Goal: Register for event/course

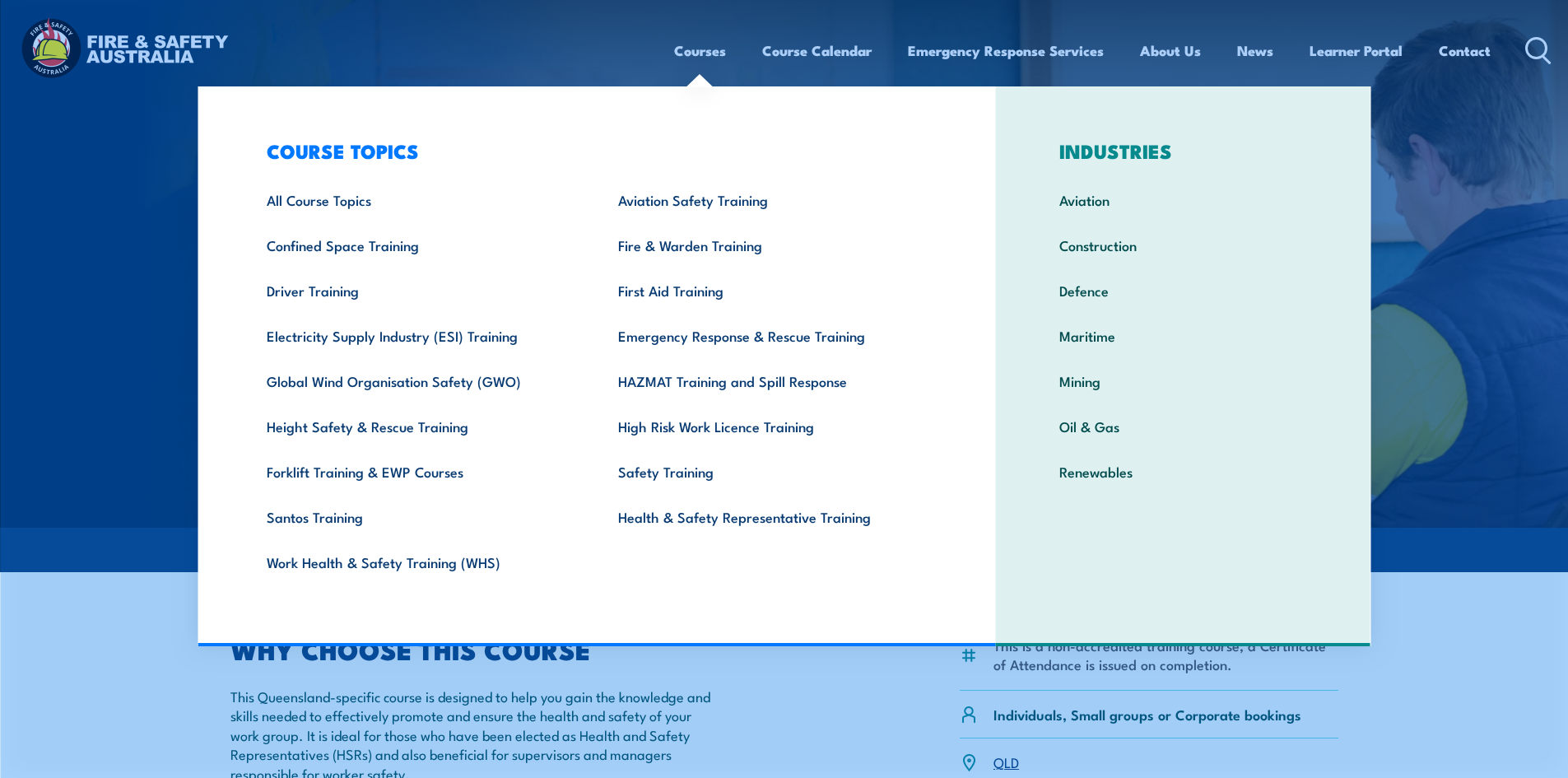
click at [694, 48] on link "Courses" at bounding box center [700, 50] width 52 height 44
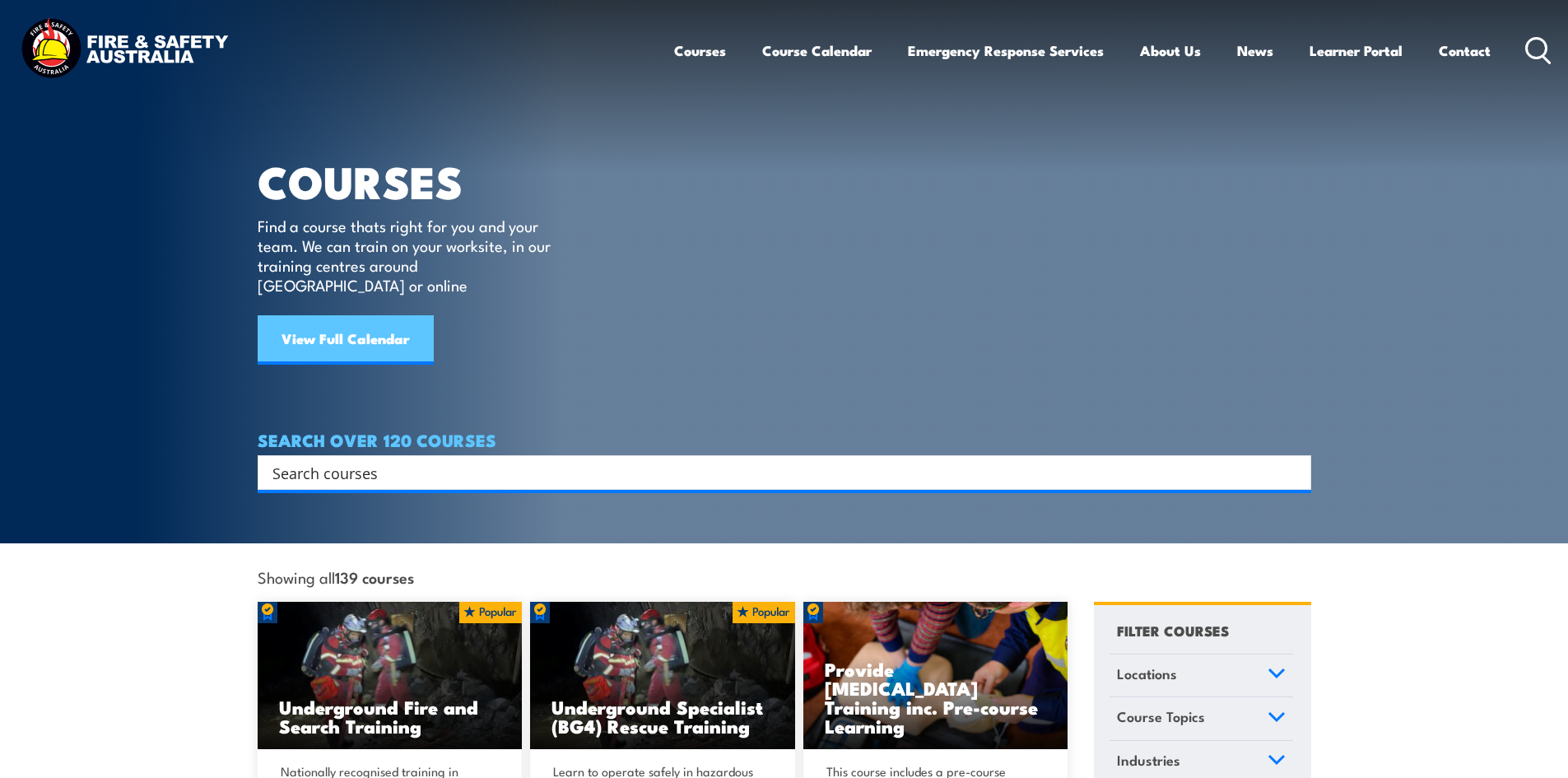
click at [383, 318] on link "View Full Calendar" at bounding box center [345, 339] width 176 height 49
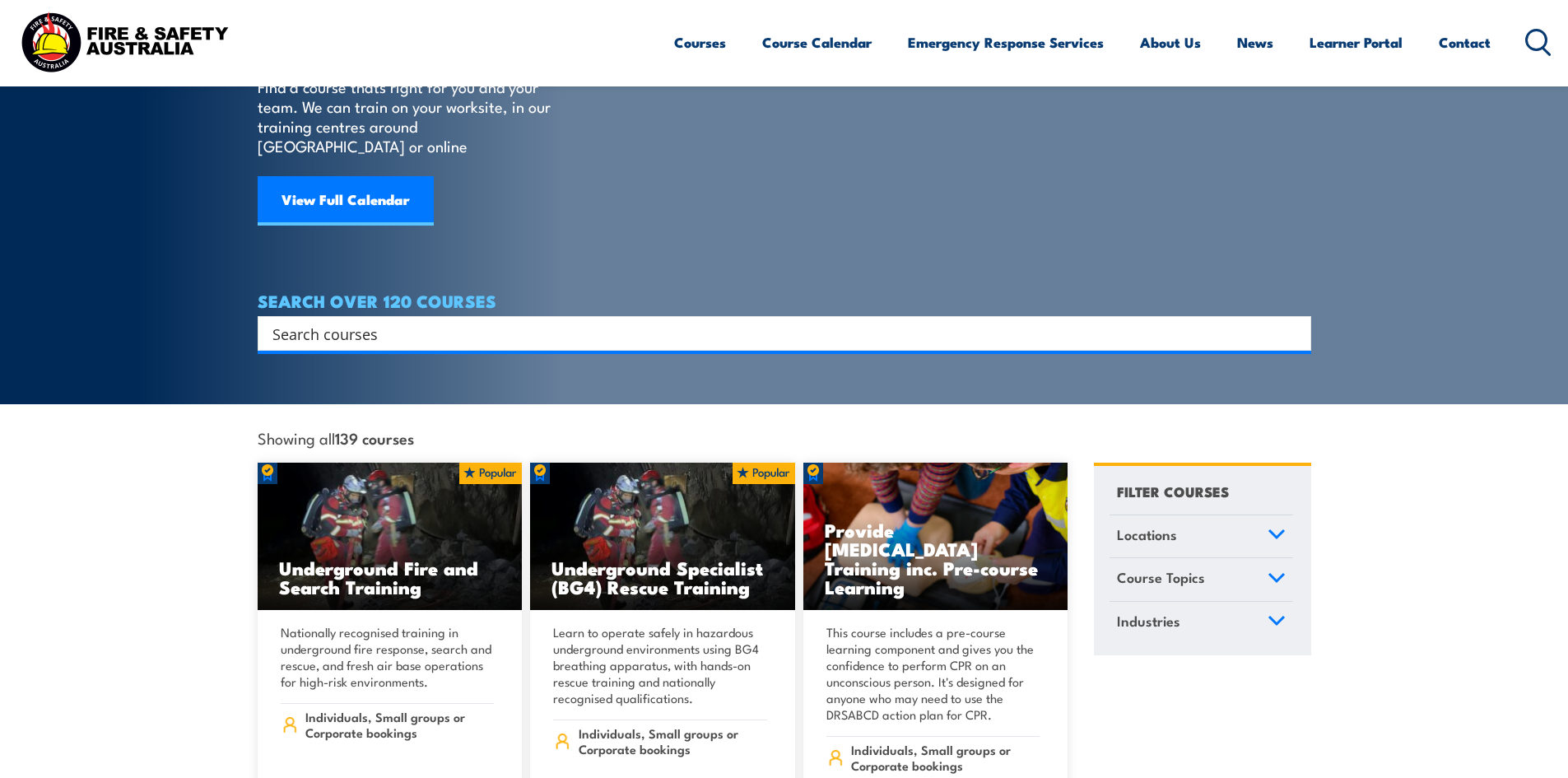
scroll to position [165, 0]
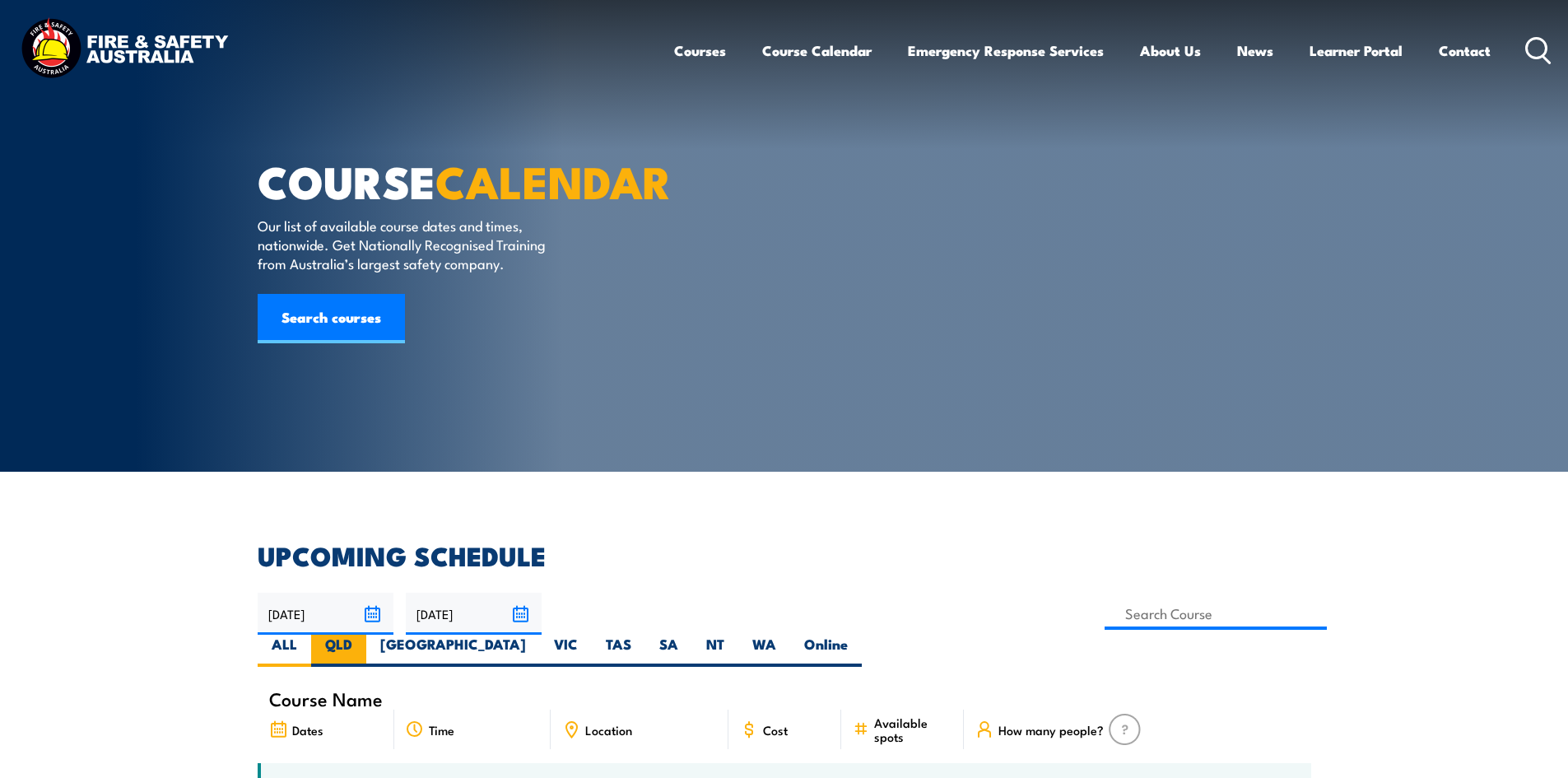
click at [367, 634] on label "QLD" at bounding box center [339, 650] width 56 height 32
click at [363, 634] on input "QLD" at bounding box center [358, 640] width 11 height 11
radio input "true"
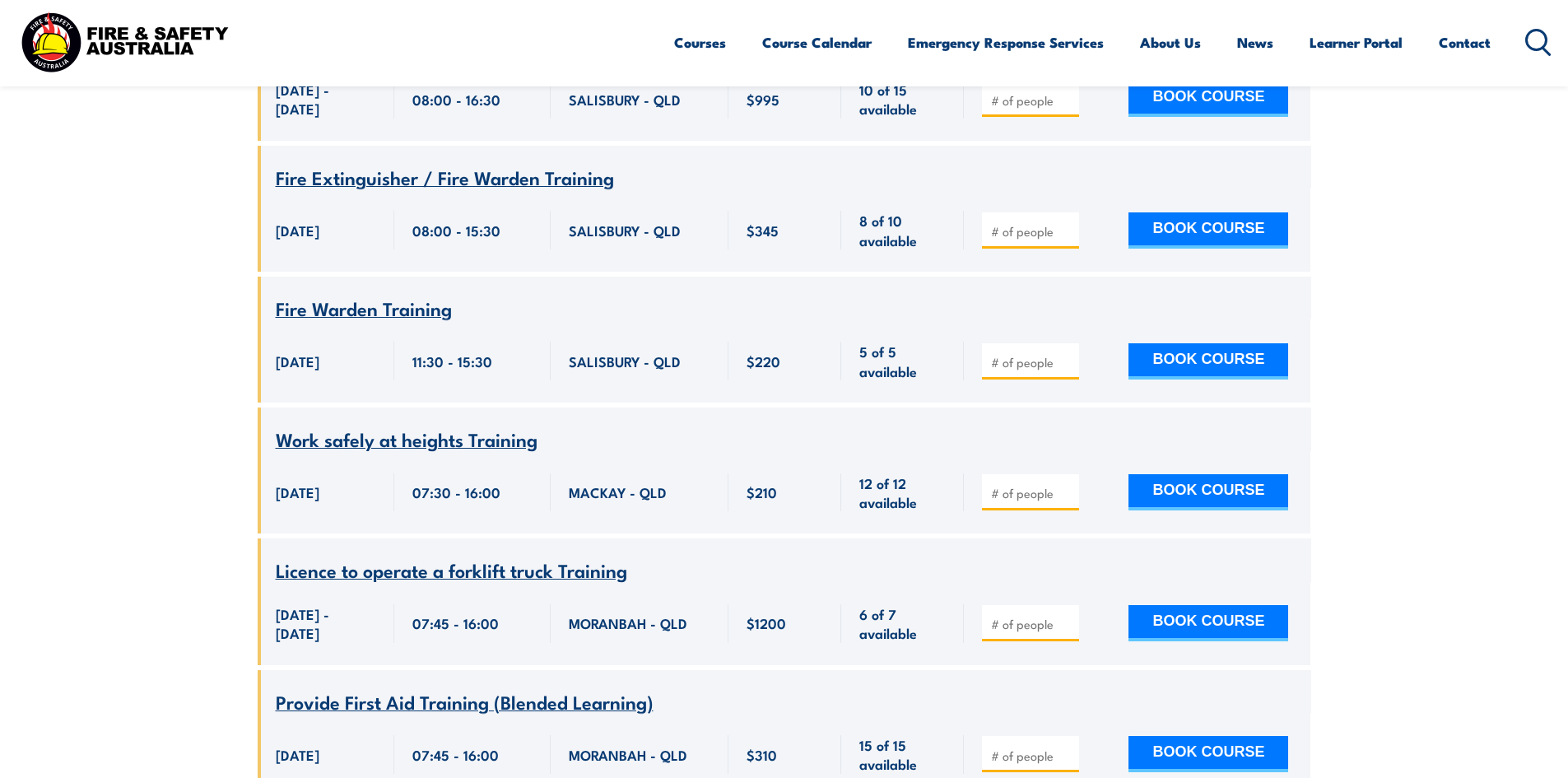
scroll to position [7163, 0]
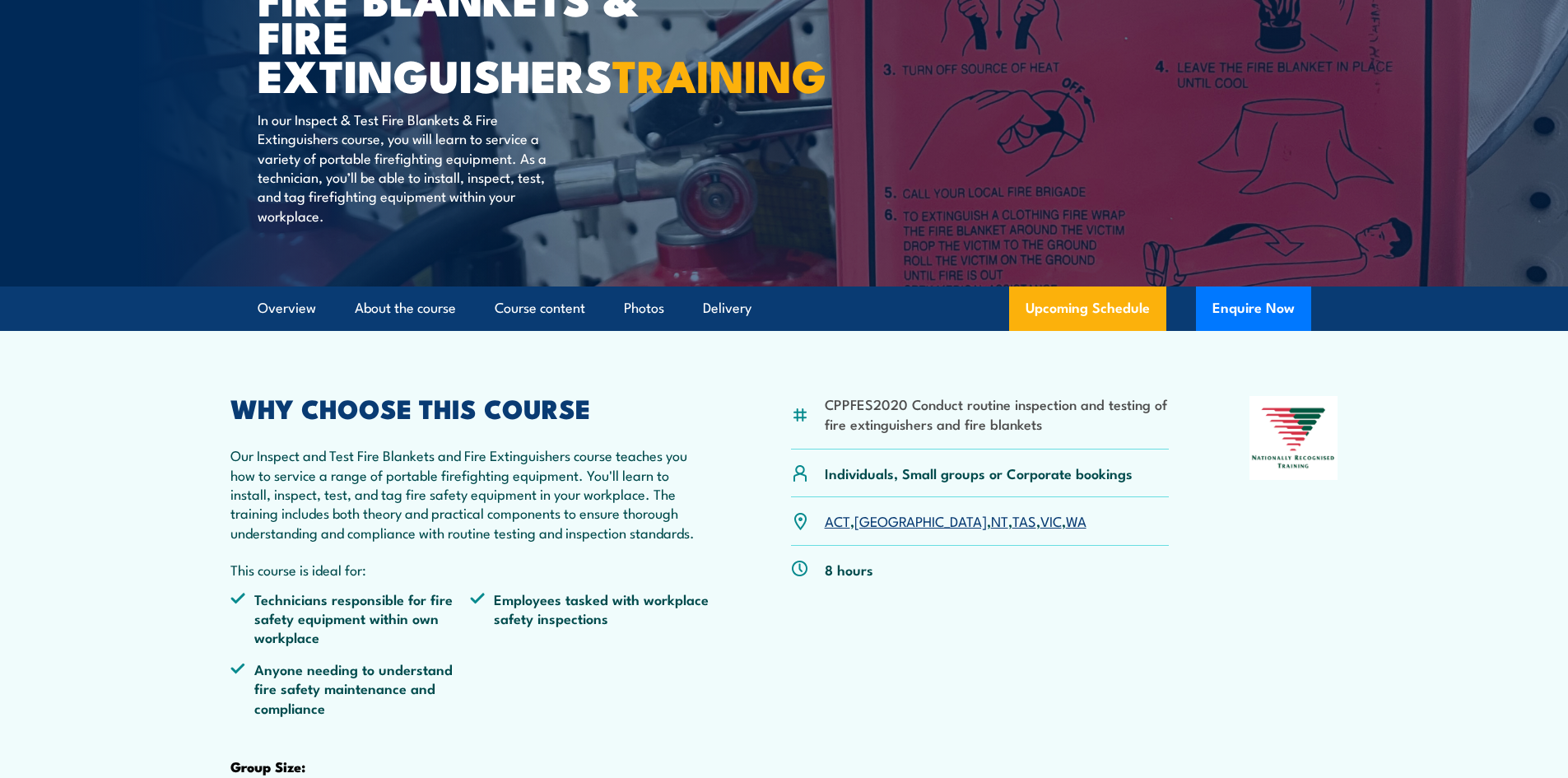
scroll to position [247, 0]
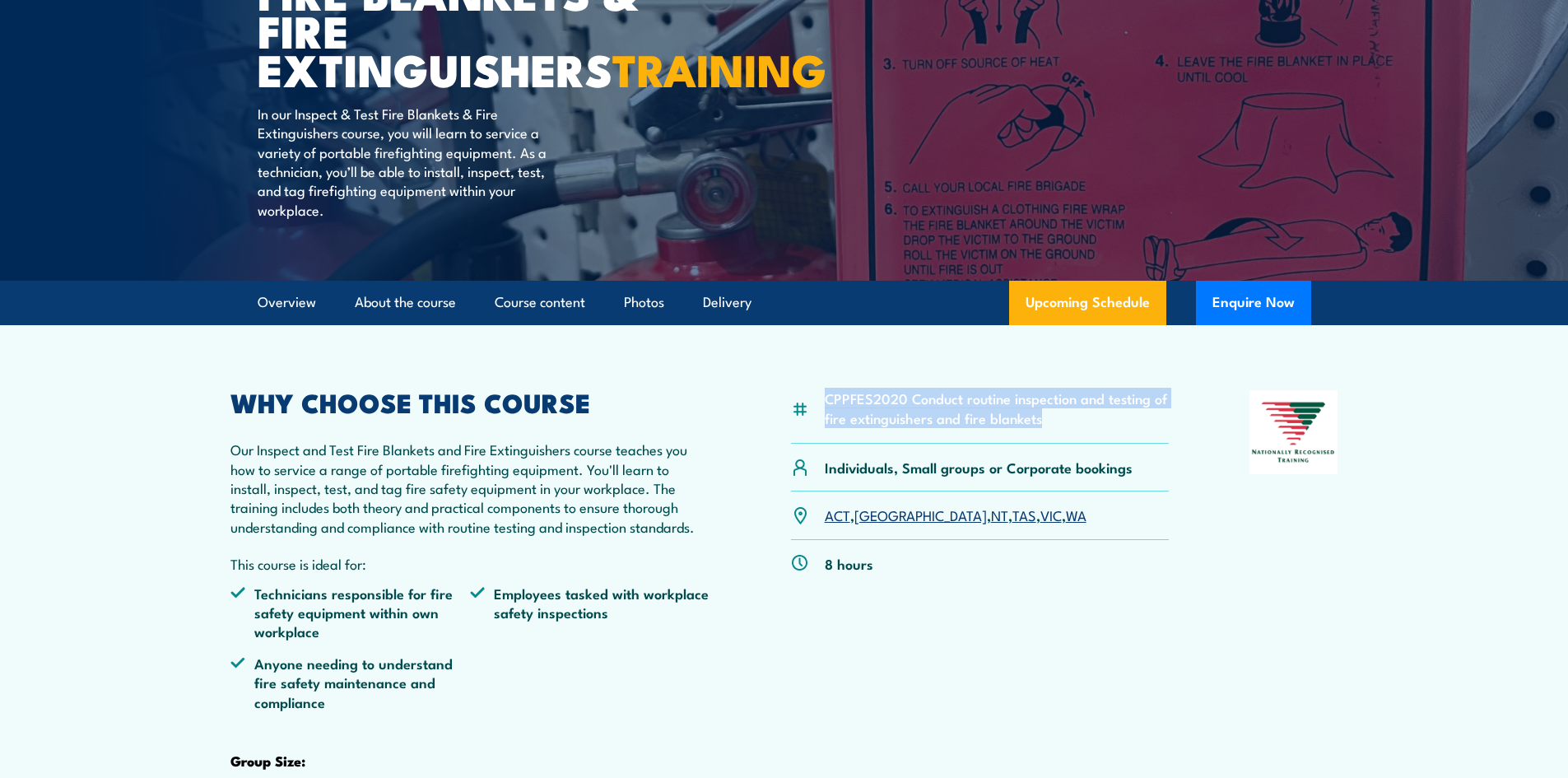
drag, startPoint x: 1041, startPoint y: 460, endPoint x: 828, endPoint y: 445, distance: 213.5
click at [828, 427] on li "CPPFES2020 Conduct routine inspection and testing of fire extinguishers and fir…" at bounding box center [997, 408] width 345 height 39
copy li "CPPFES2020 Conduct routine inspection and testing of fire extinguishers and fir…"
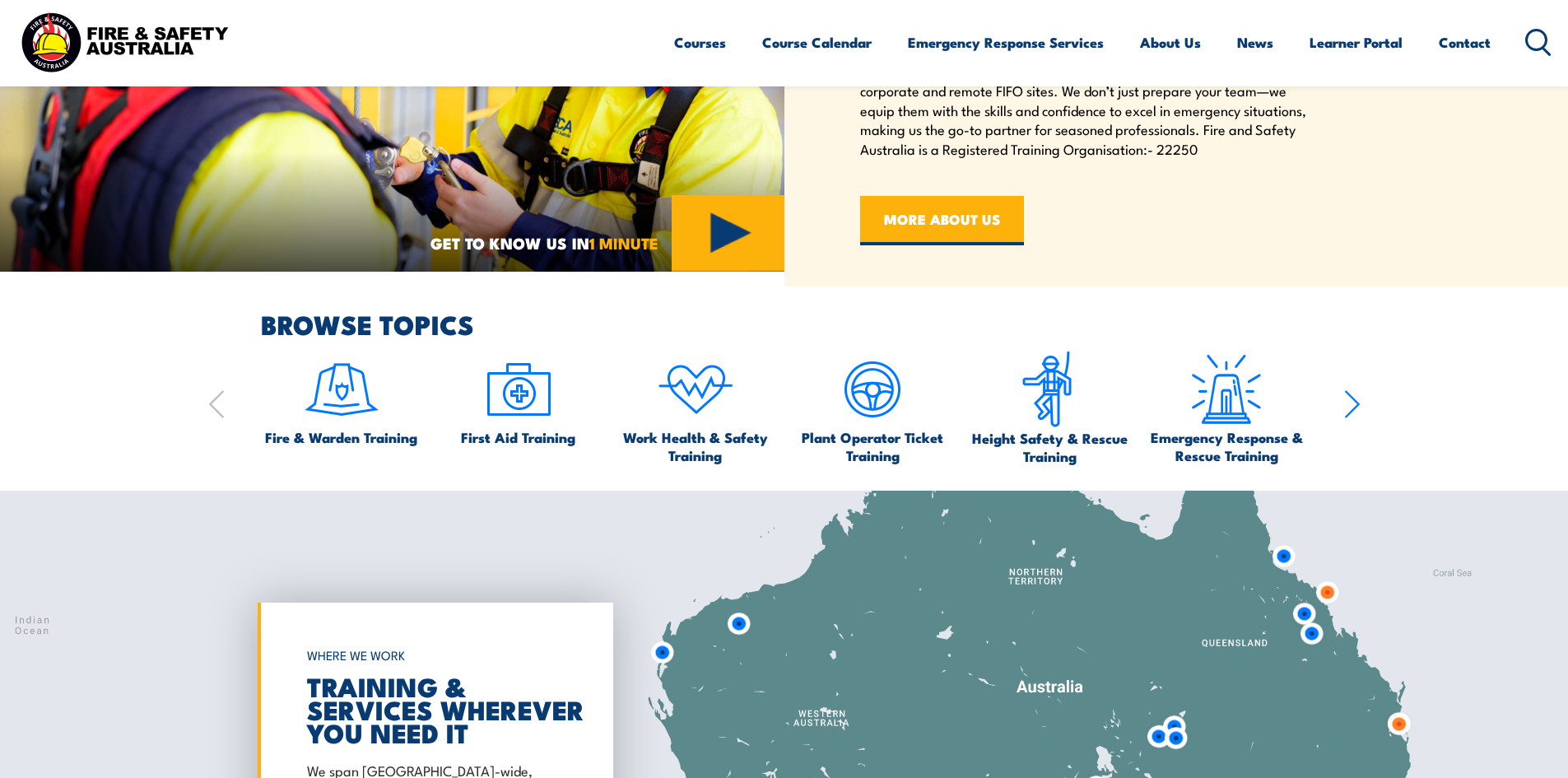
scroll to position [1317, 0]
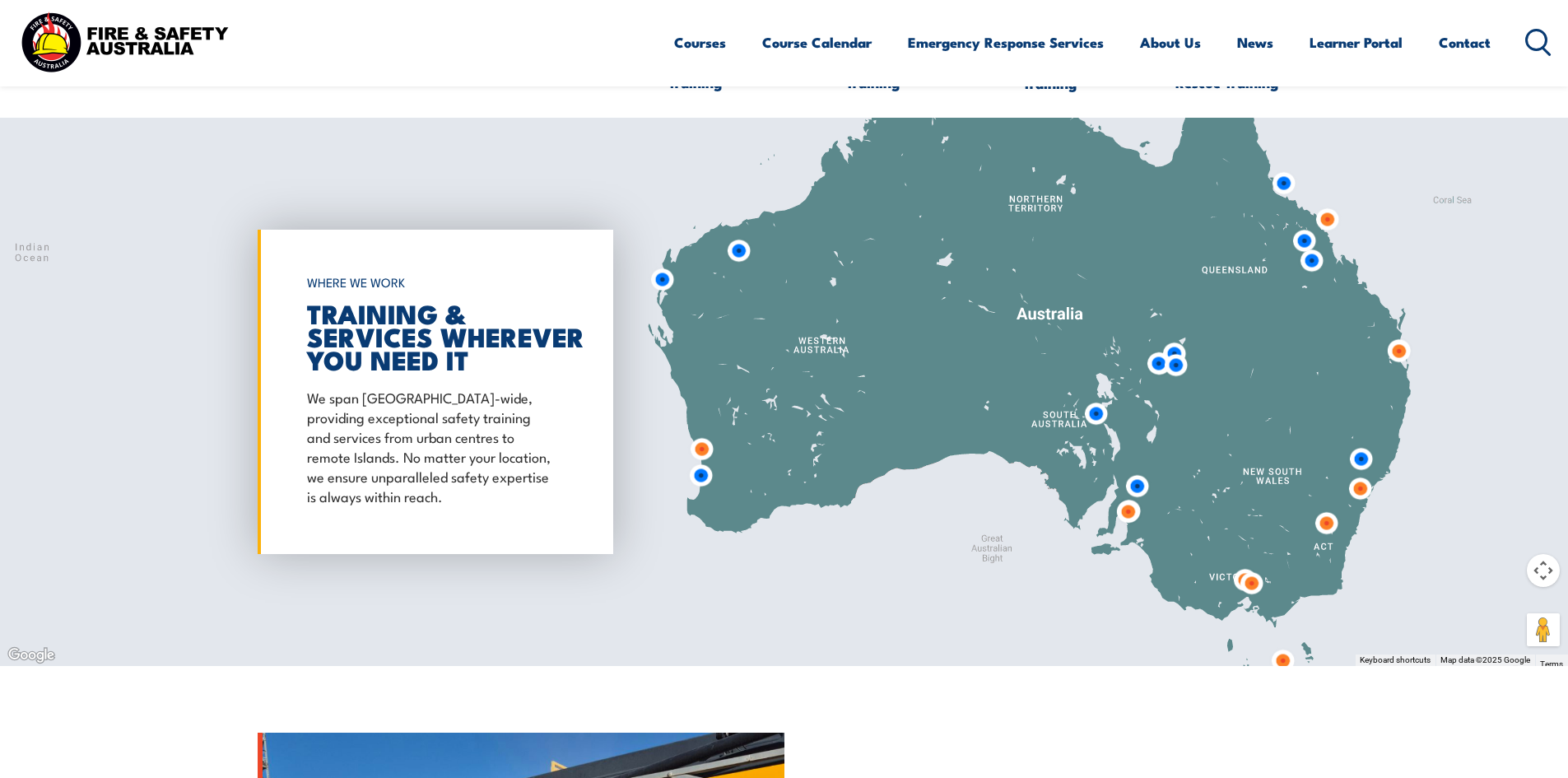
click at [1399, 354] on img at bounding box center [1399, 351] width 31 height 31
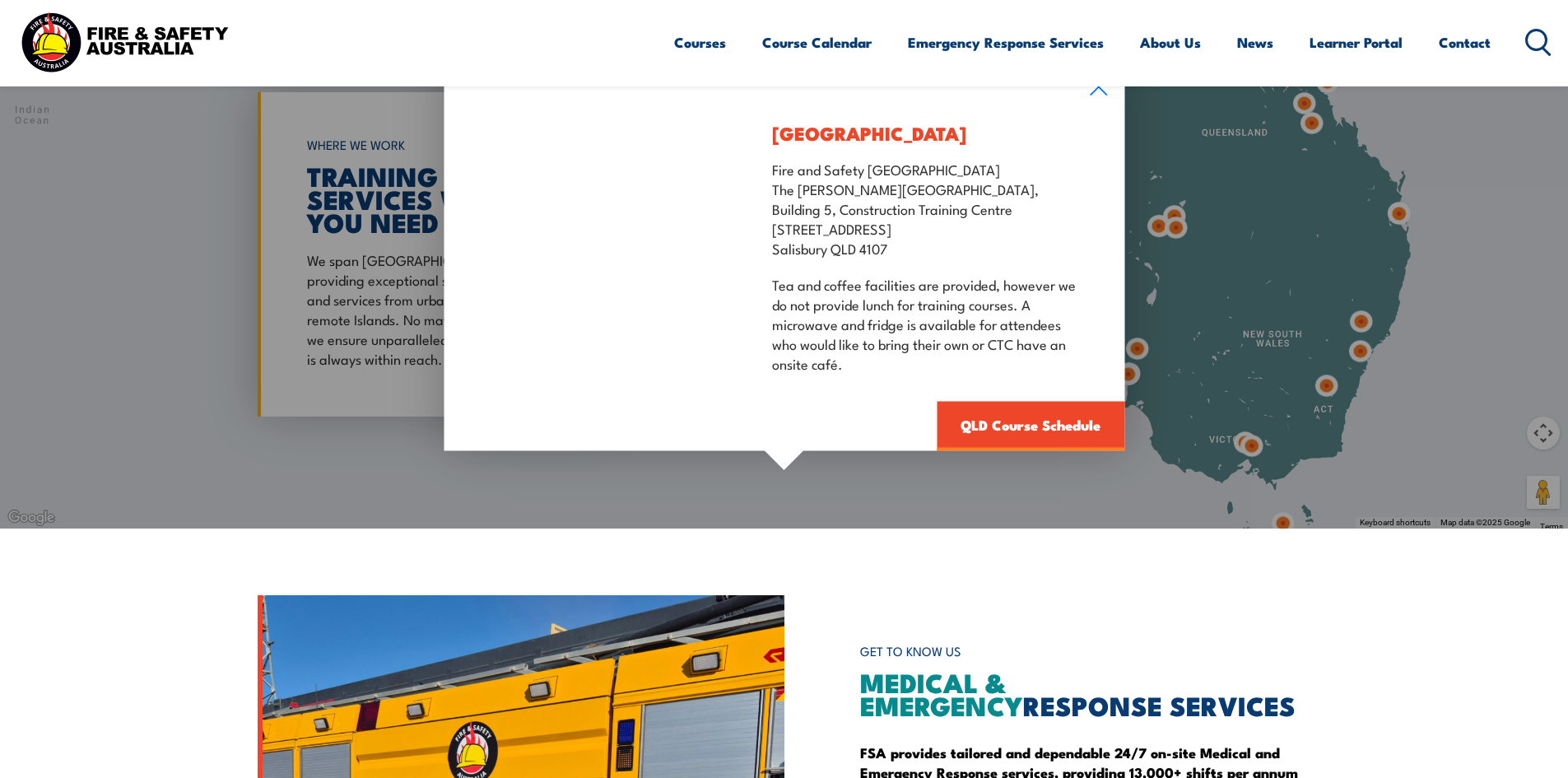
scroll to position [1482, 0]
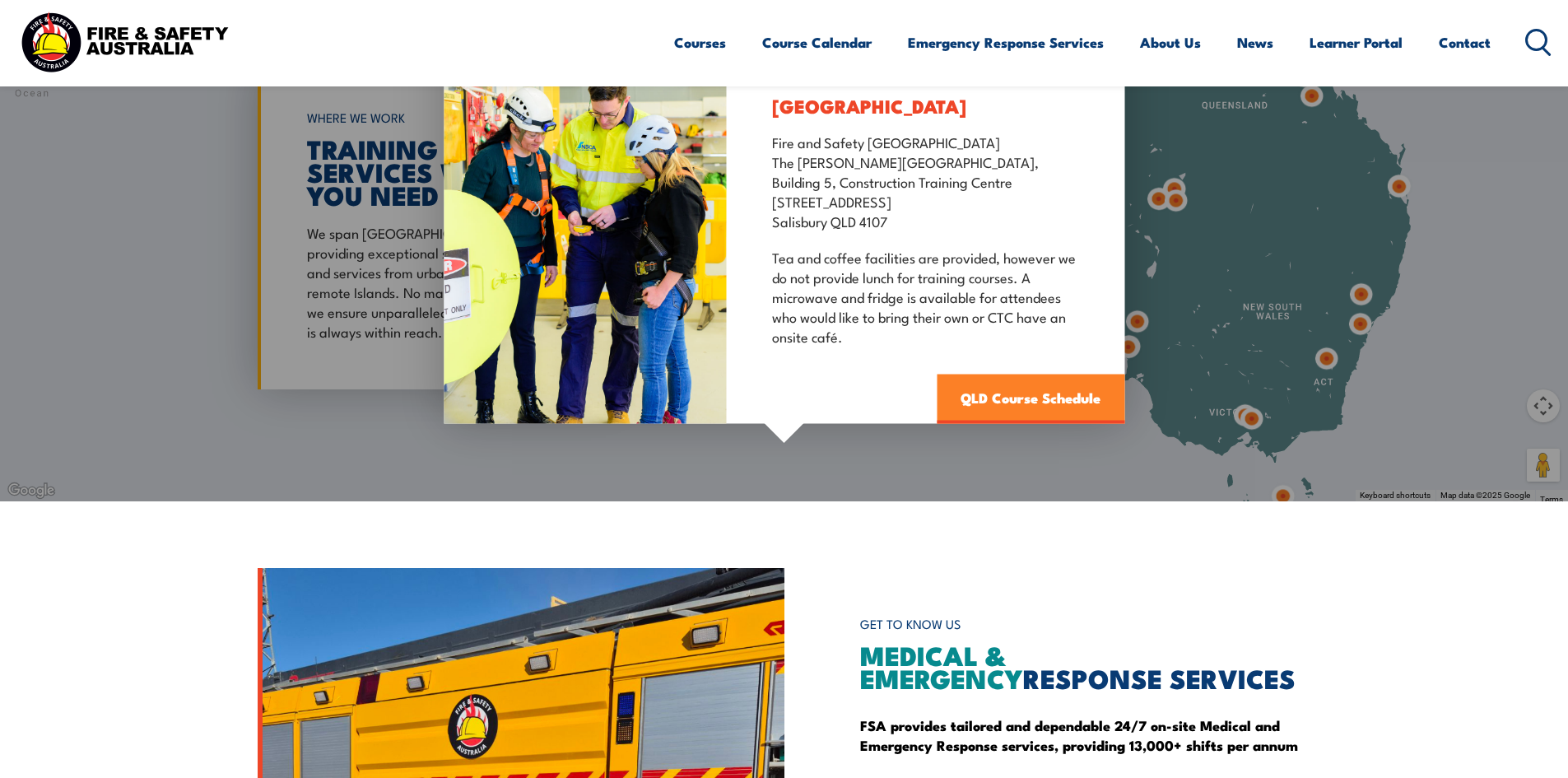
click at [1001, 394] on link "QLD Course Schedule" at bounding box center [1031, 398] width 188 height 49
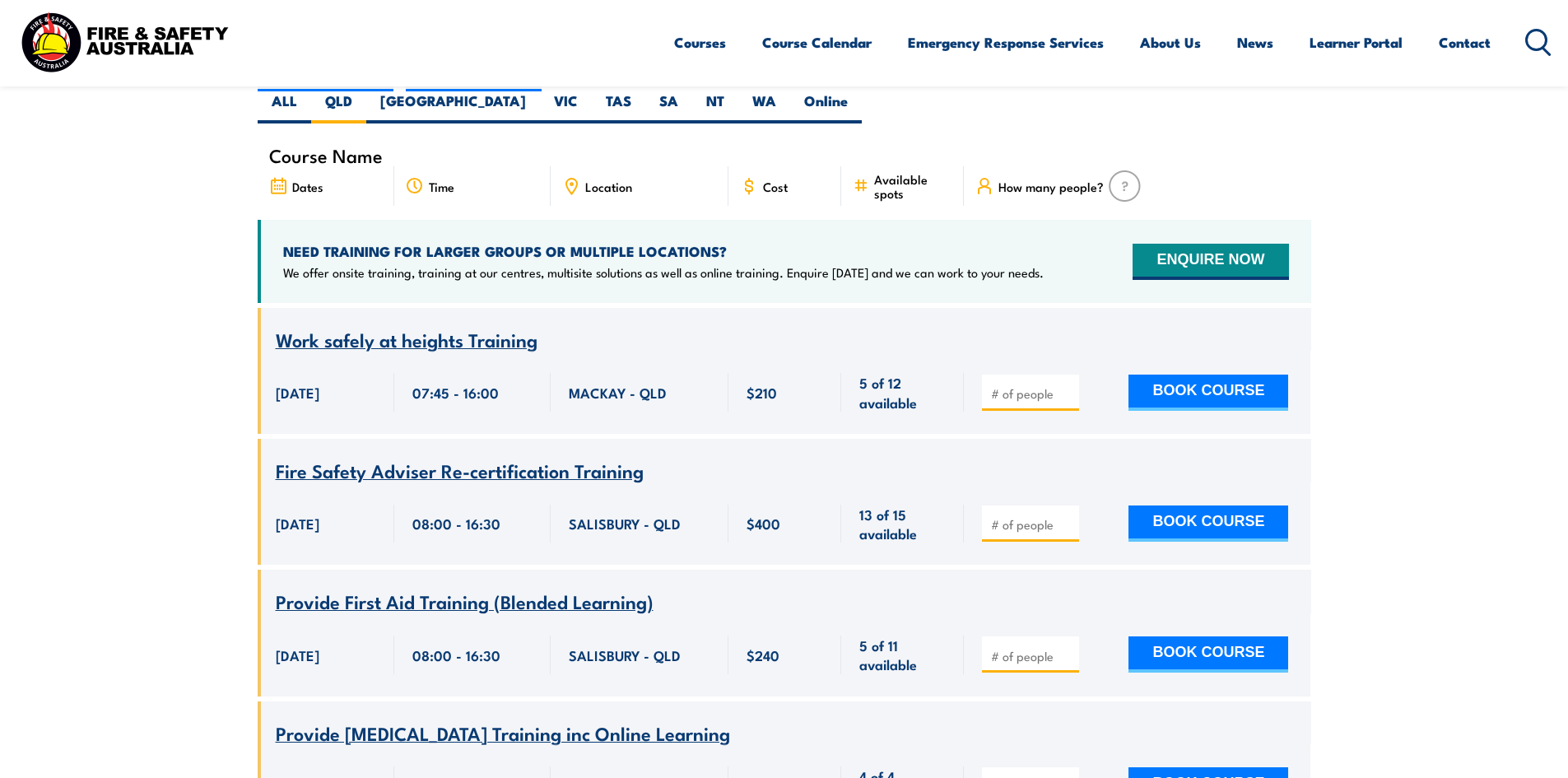
click at [1533, 31] on circle at bounding box center [1537, 39] width 19 height 19
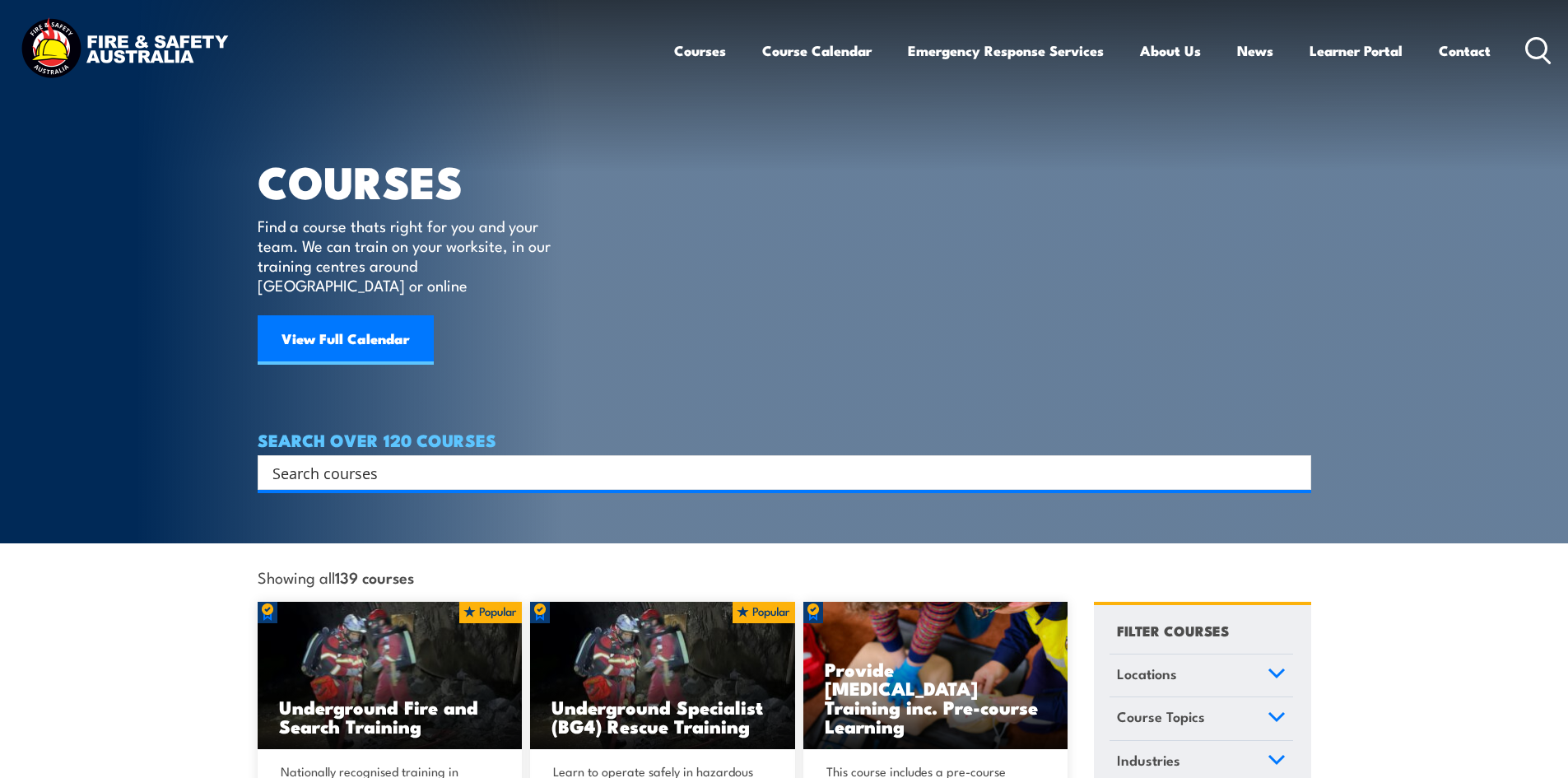
click at [464, 460] on input "Search input" at bounding box center [773, 472] width 1003 height 25
paste input "CPPFES2020 Conduct routine inspection and testing of fire extinguishers and fir…"
type input "CPPFES2020 Conduct routine inspection and testing of fire extinguishers and fir…"
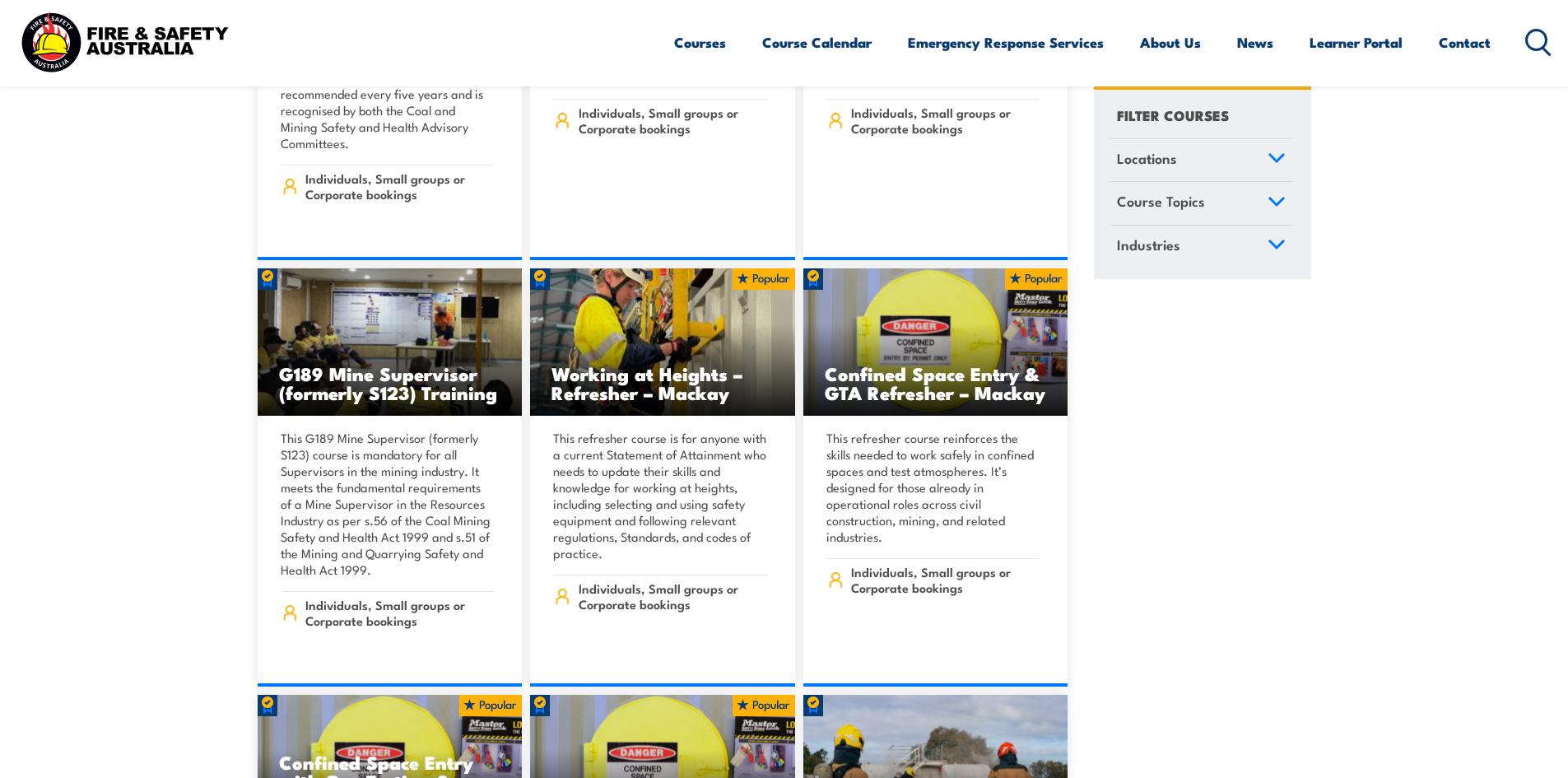
scroll to position [1482, 0]
